Goal: Information Seeking & Learning: Learn about a topic

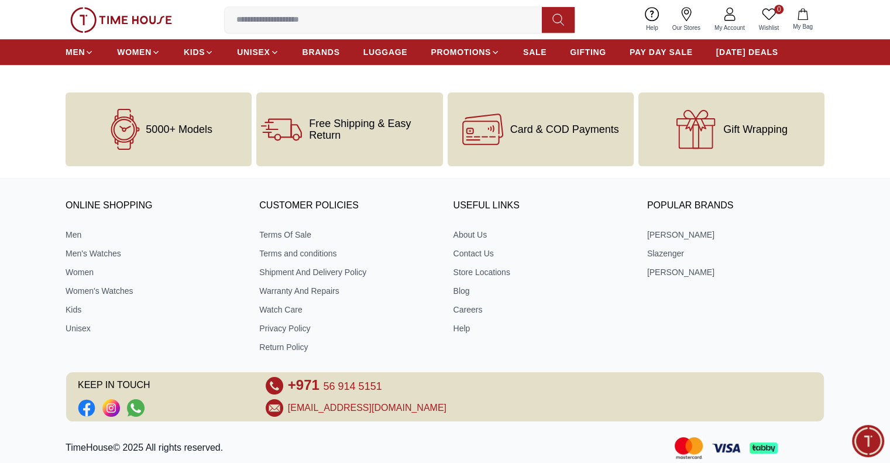
scroll to position [703, 0]
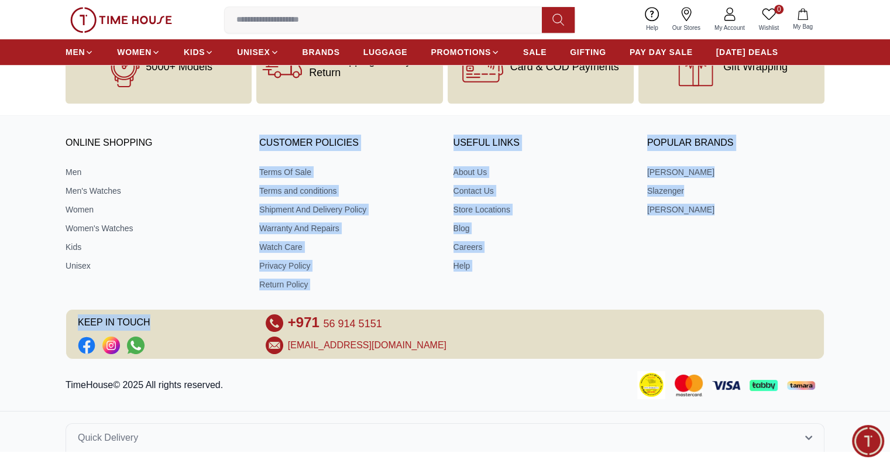
drag, startPoint x: 233, startPoint y: 299, endPoint x: 233, endPoint y: 306, distance: 6.4
click at [233, 306] on div "ONLINE SHOPPING Men Men's Watches Women Women's Watches Kids Unisex CUSTOMER PO…" at bounding box center [445, 244] width 890 height 232
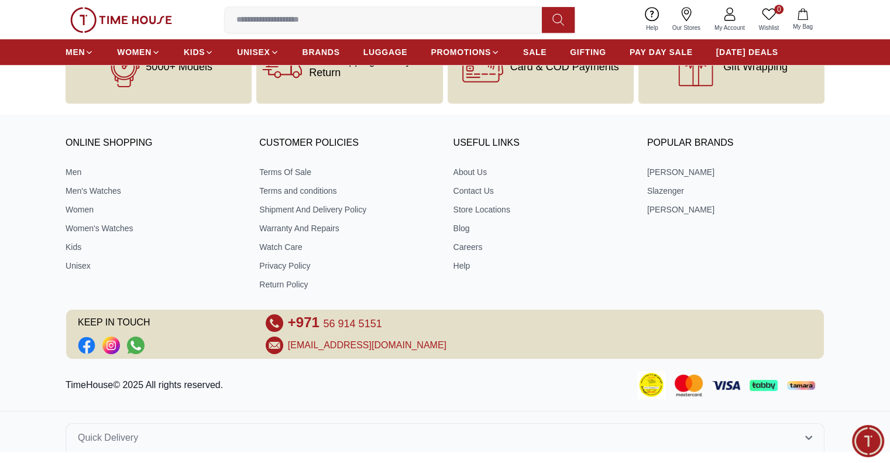
click at [568, 318] on div "+971 56 914 5151" at bounding box center [445, 323] width 359 height 18
click at [812, 432] on button "Quick Delivery" at bounding box center [445, 437] width 759 height 29
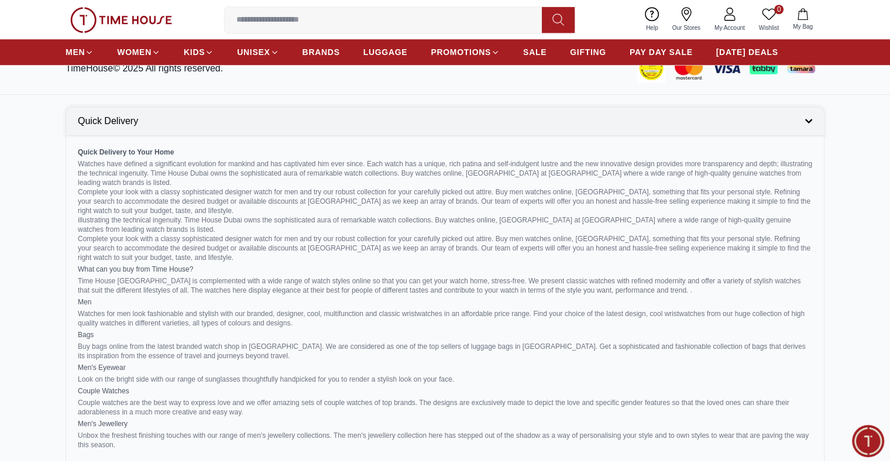
click at [806, 120] on icon "button" at bounding box center [808, 121] width 6 height 3
